Goal: Task Accomplishment & Management: Manage account settings

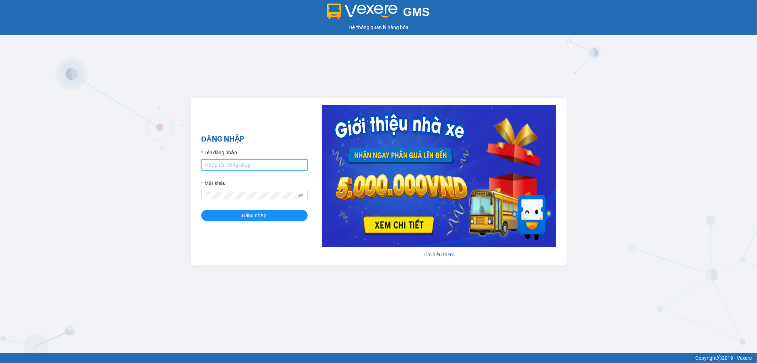
drag, startPoint x: 226, startPoint y: 168, endPoint x: 238, endPoint y: 172, distance: 12.7
click at [227, 168] on input "Tên đăng nhập" at bounding box center [254, 164] width 107 height 11
type input "thinhdl.bmtai"
click at [255, 190] on span at bounding box center [254, 195] width 107 height 11
click at [201, 210] on button "Đăng nhập" at bounding box center [254, 215] width 107 height 11
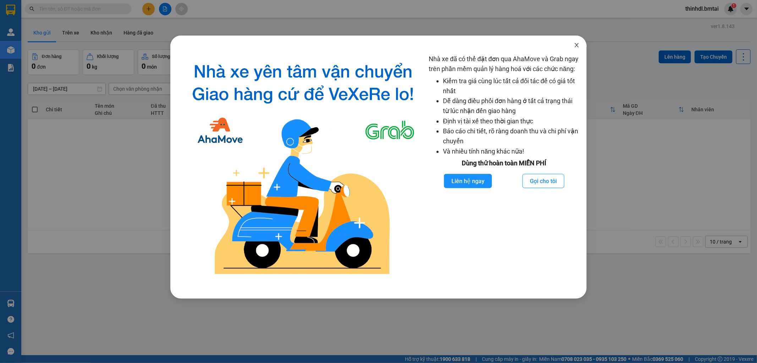
click at [577, 47] on icon "close" at bounding box center [577, 45] width 6 height 6
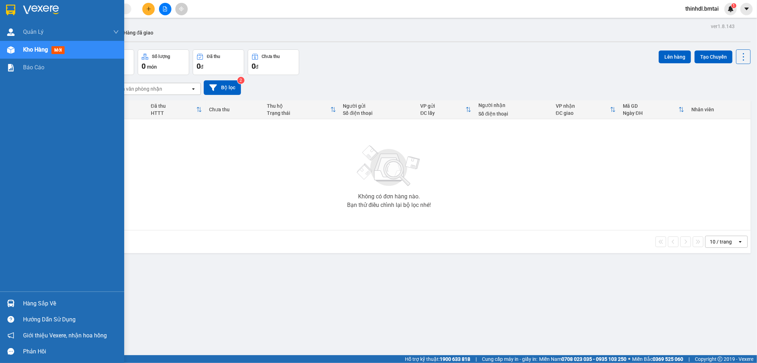
click at [49, 306] on div "Hàng sắp về" at bounding box center [71, 303] width 96 height 11
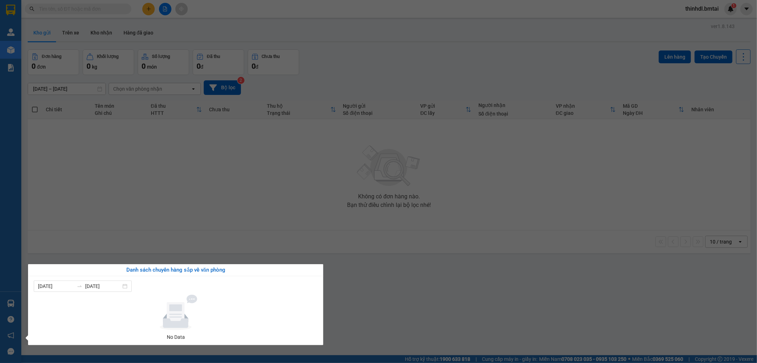
click at [132, 236] on section "Kết quả tìm kiếm ( 0 ) Bộ lọc No Data thinhdl.bmtai 1 Quản Lý Quản lý khách hàn…" at bounding box center [378, 181] width 757 height 363
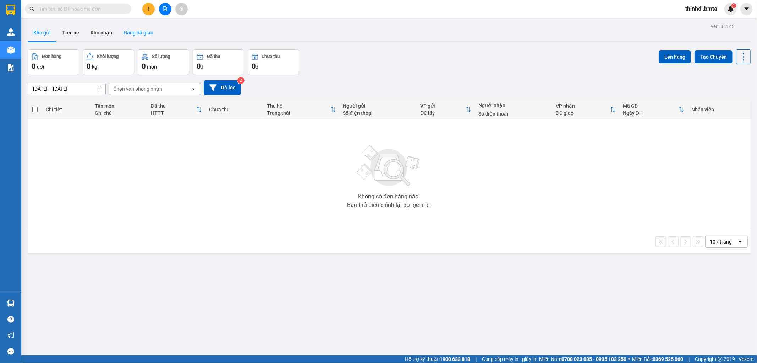
drag, startPoint x: 115, startPoint y: 36, endPoint x: 131, endPoint y: 36, distance: 15.3
click at [117, 36] on div "Kho gửi Trên xe Kho nhận Hàng đã giao" at bounding box center [389, 33] width 723 height 19
click at [135, 36] on button "Hàng đã giao" at bounding box center [138, 32] width 41 height 17
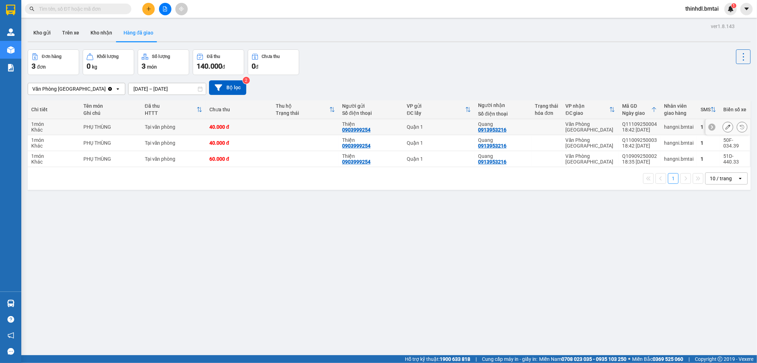
click at [293, 126] on td at bounding box center [305, 127] width 66 height 16
click at [726, 125] on icon at bounding box center [728, 126] width 5 height 5
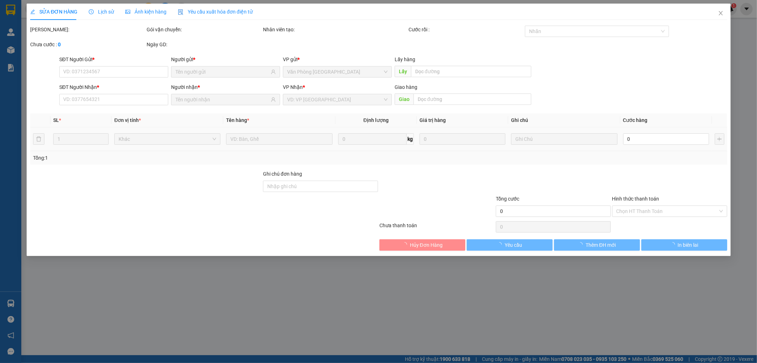
type input "0903999254"
type input "Thiện"
type input "0913953216"
type input "Quang"
type input "40.000"
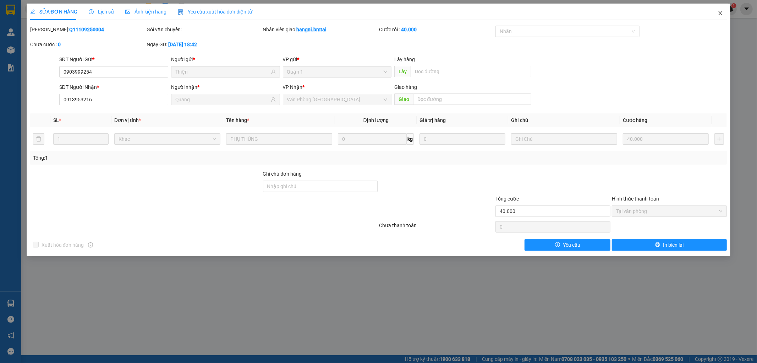
click at [720, 12] on icon "close" at bounding box center [721, 13] width 6 height 6
